Goal: Information Seeking & Learning: Compare options

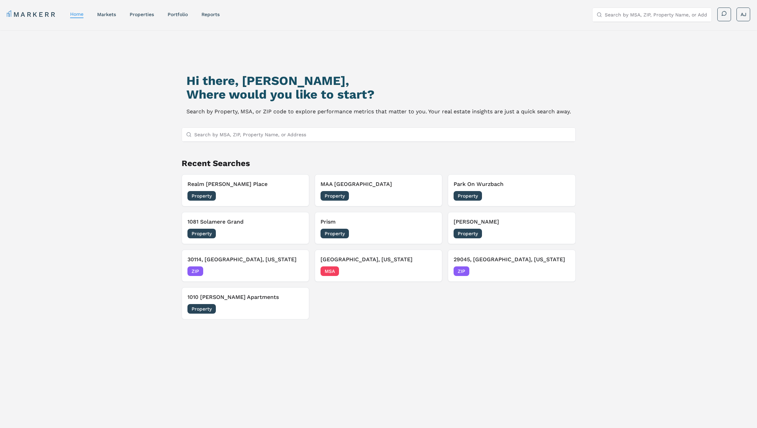
scroll to position [59, 0]
click at [265, 137] on input "Search by MSA, ZIP, Property Name, or Address" at bounding box center [382, 135] width 377 height 14
paste input "[PERSON_NAME] (Markerr)"
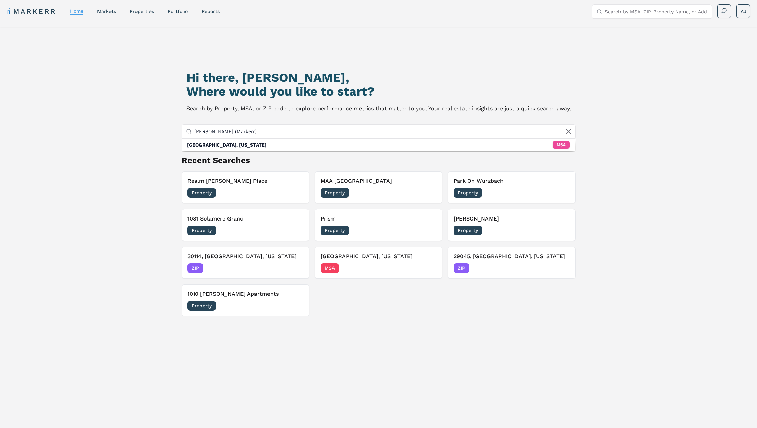
click at [230, 131] on input "[PERSON_NAME] (Markerr)" at bounding box center [382, 132] width 377 height 14
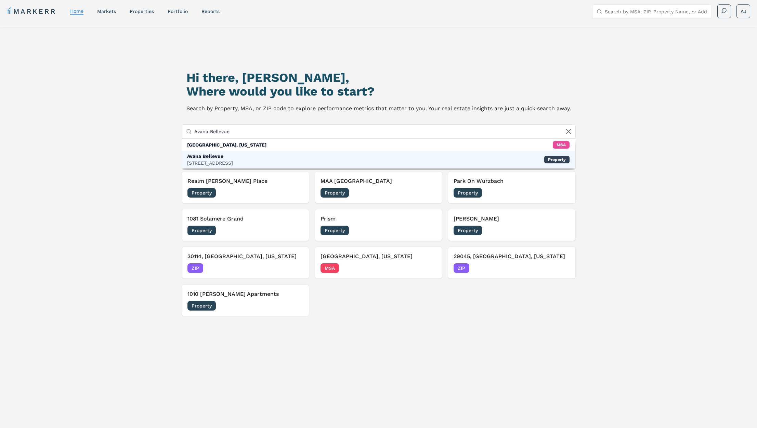
type input "Avana Bellevue"
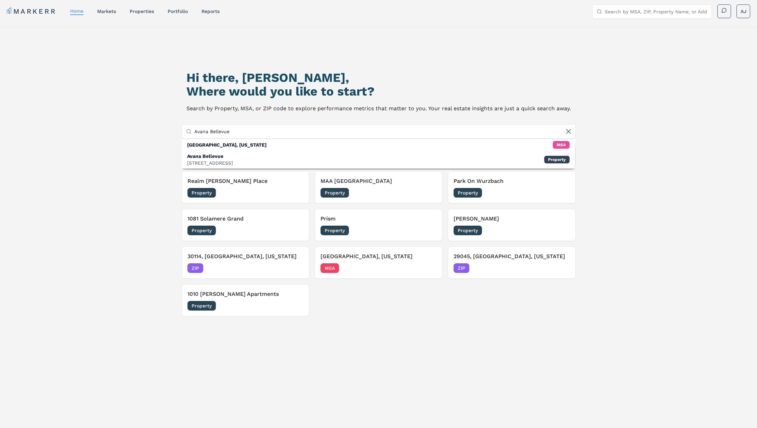
click at [216, 162] on div "[STREET_ADDRESS]" at bounding box center [210, 162] width 46 height 7
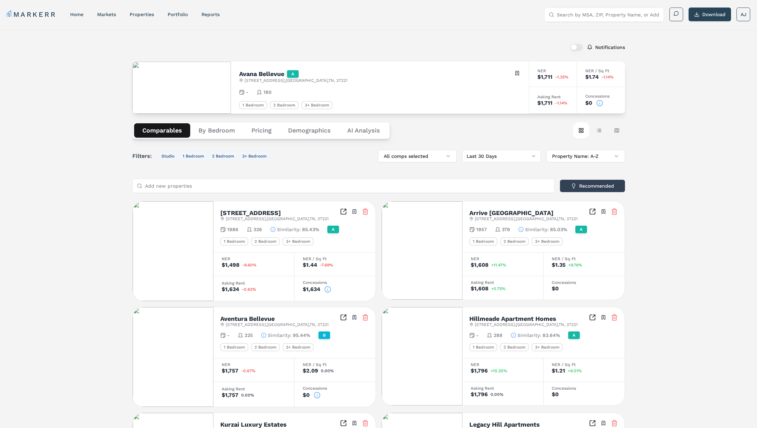
click at [602, 103] on icon at bounding box center [599, 103] width 7 height 7
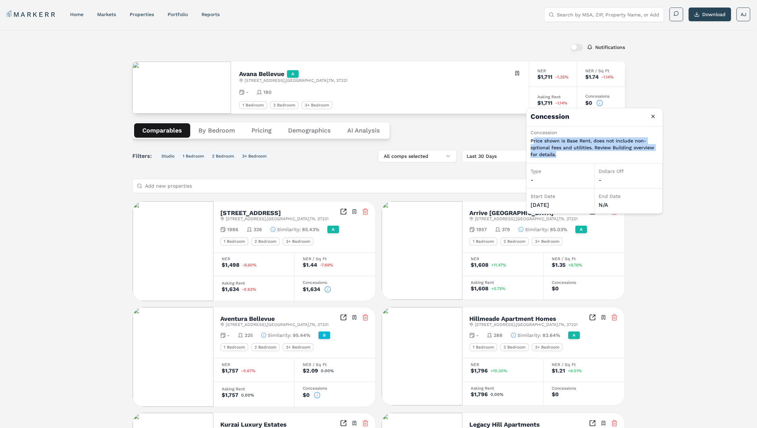
drag, startPoint x: 571, startPoint y: 156, endPoint x: 532, endPoint y: 144, distance: 40.4
click at [532, 144] on p "Price shown is Base Rent, does not include non-optional fees and utilities. Rev…" at bounding box center [595, 147] width 128 height 21
click at [555, 145] on p "Price shown is Base Rent, does not include non-optional fees and utilities. Rev…" at bounding box center [595, 147] width 128 height 21
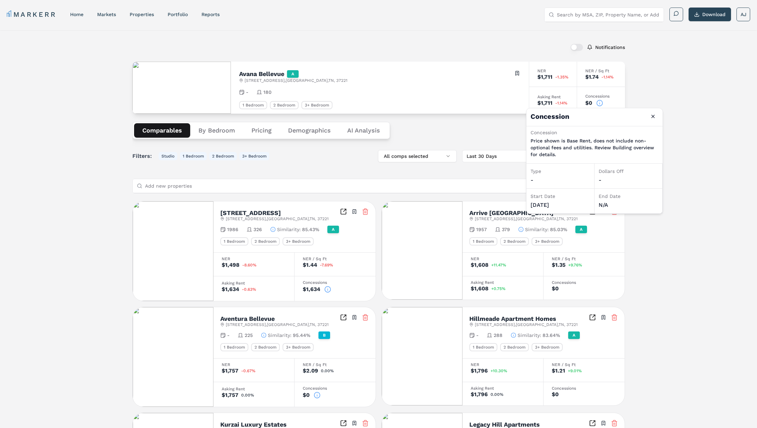
click at [258, 77] on h2 "Avana Bellevue" at bounding box center [261, 74] width 45 height 6
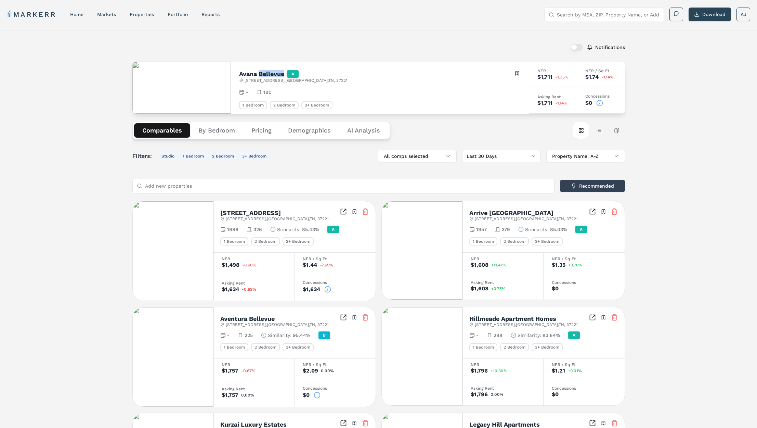
click at [258, 77] on h2 "Avana Bellevue" at bounding box center [261, 74] width 45 height 6
copy h2 "Avana Bellevue"
click at [602, 103] on icon at bounding box center [599, 103] width 7 height 7
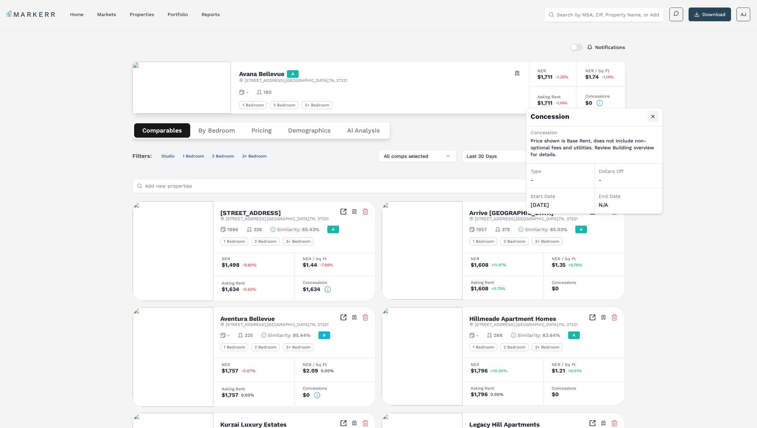
click at [654, 118] on button "Close" at bounding box center [653, 116] width 11 height 11
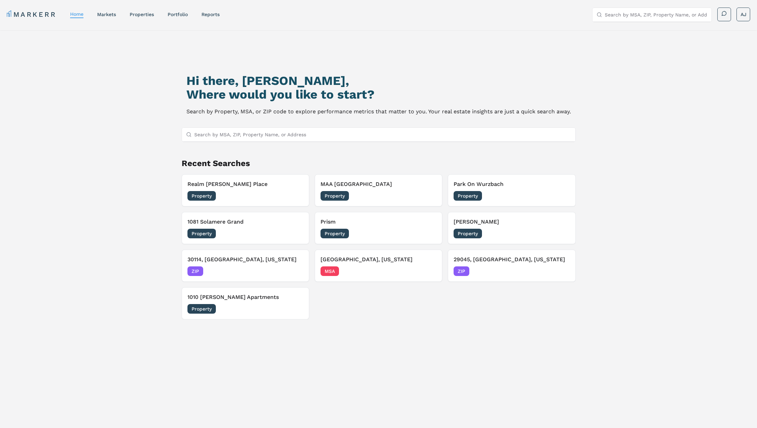
scroll to position [59, 0]
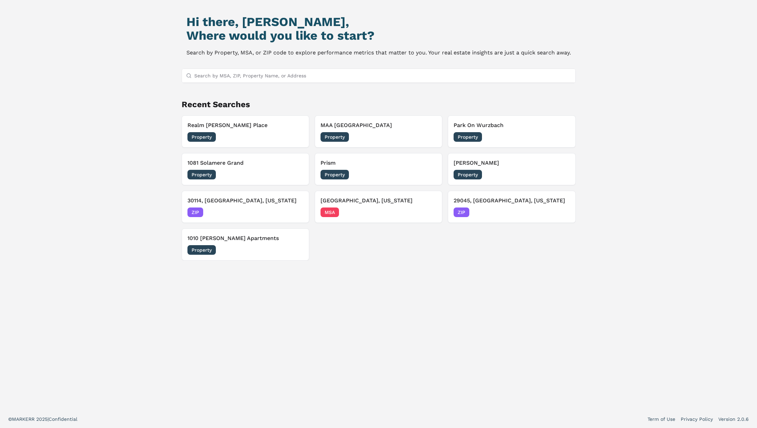
click at [218, 74] on input "Search by MSA, ZIP, Property Name, or Address" at bounding box center [382, 76] width 377 height 14
paste input "Avana Lexington (Markerr)"
click at [232, 74] on input "Avana Lexington (Markerr)" at bounding box center [382, 76] width 377 height 14
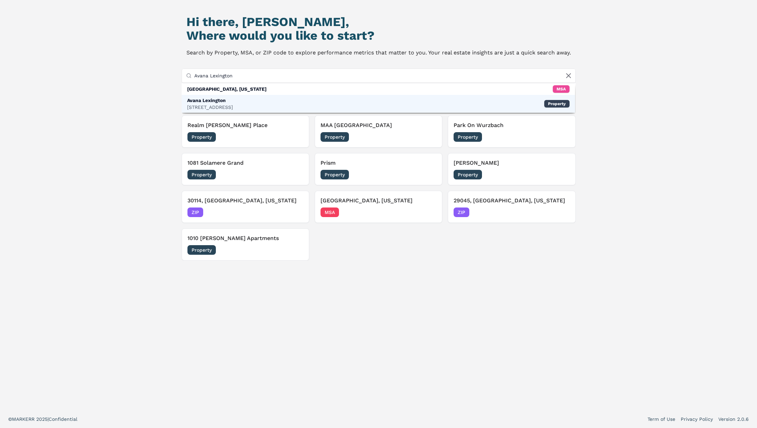
type input "Avana Lexington"
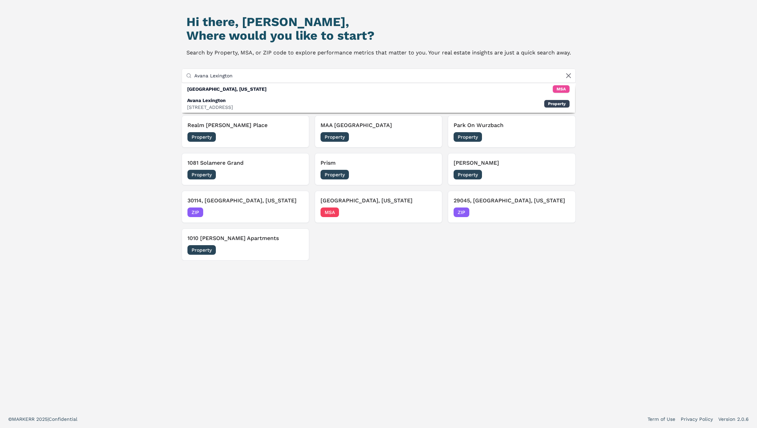
click at [233, 104] on div "510 Old Hickory Blvd, Nashville" at bounding box center [210, 107] width 46 height 7
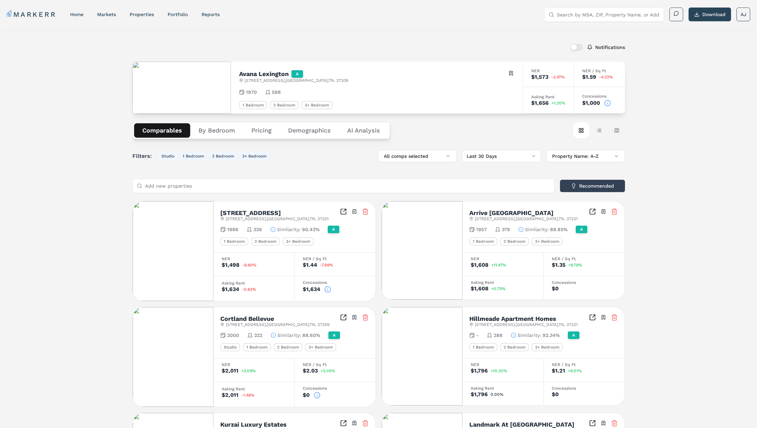
click at [610, 105] on circle at bounding box center [608, 103] width 6 height 6
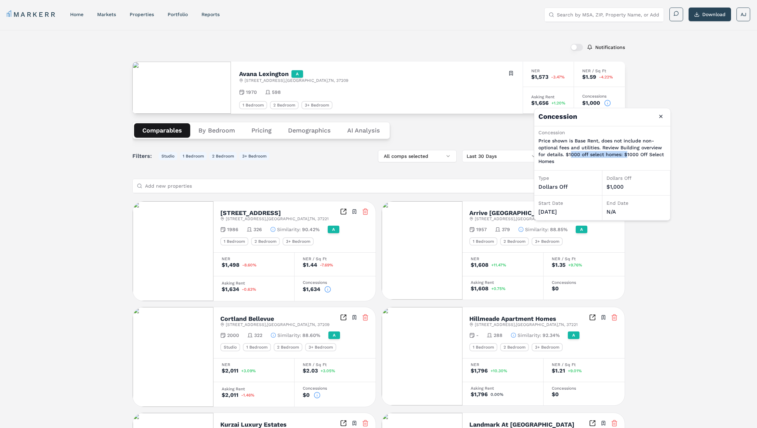
drag, startPoint x: 572, startPoint y: 153, endPoint x: 630, endPoint y: 152, distance: 58.5
click at [627, 154] on p "Price shown is Base Rent, does not include non-optional fees and utilities. Rev…" at bounding box center [603, 150] width 128 height 27
click at [522, 126] on div "Comparables By Bedroom Pricing Demographics AI Analysis Card view Table view Ma…" at bounding box center [378, 131] width 493 height 34
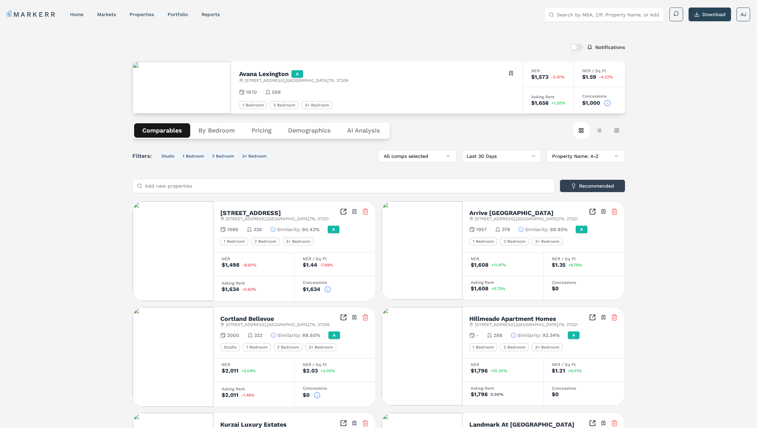
click at [607, 103] on icon at bounding box center [607, 103] width 7 height 7
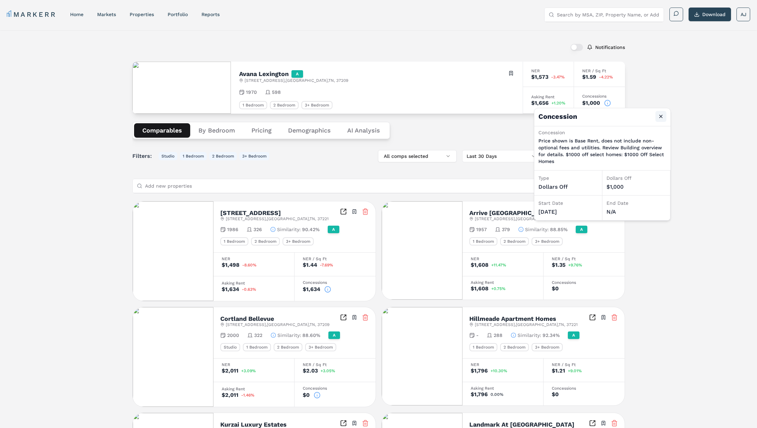
click at [660, 116] on button "Close" at bounding box center [661, 116] width 11 height 11
